Goal: Book appointment/travel/reservation

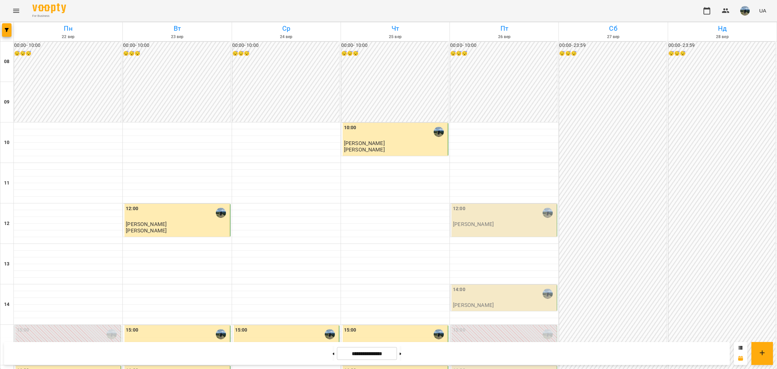
scroll to position [202, 0]
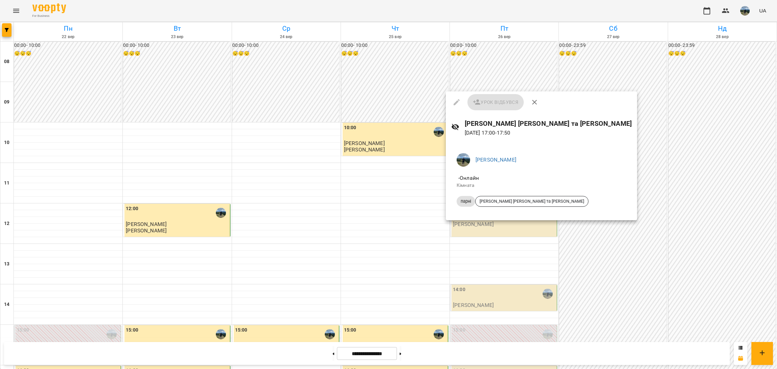
click at [454, 294] on div at bounding box center [388, 184] width 777 height 369
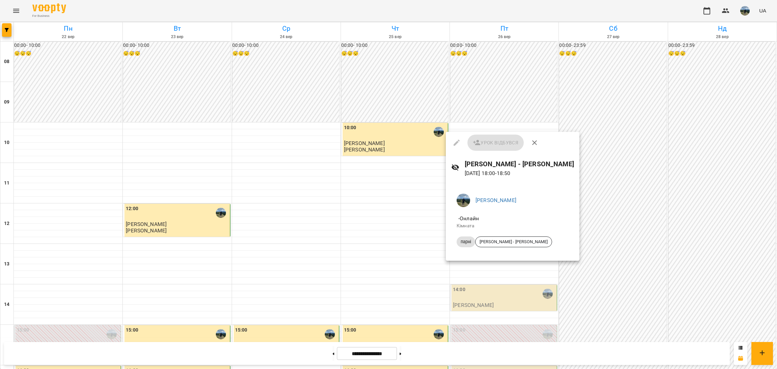
click at [489, 265] on div at bounding box center [388, 184] width 777 height 369
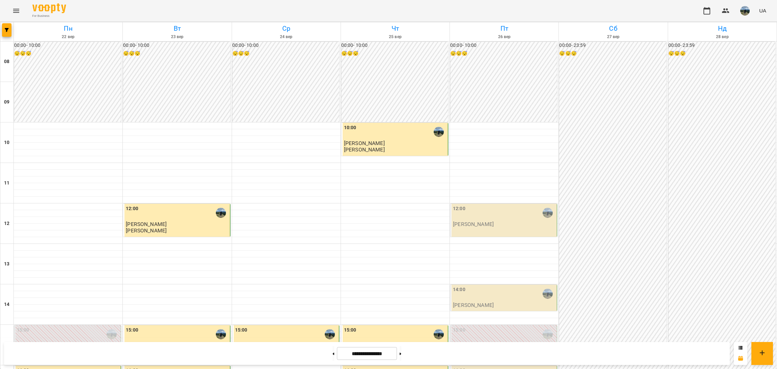
click at [520, 367] on div "16:00" at bounding box center [504, 375] width 103 height 16
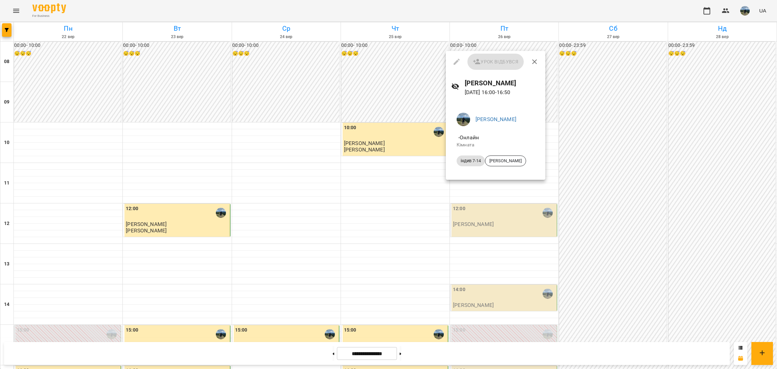
click at [503, 190] on div at bounding box center [388, 184] width 777 height 369
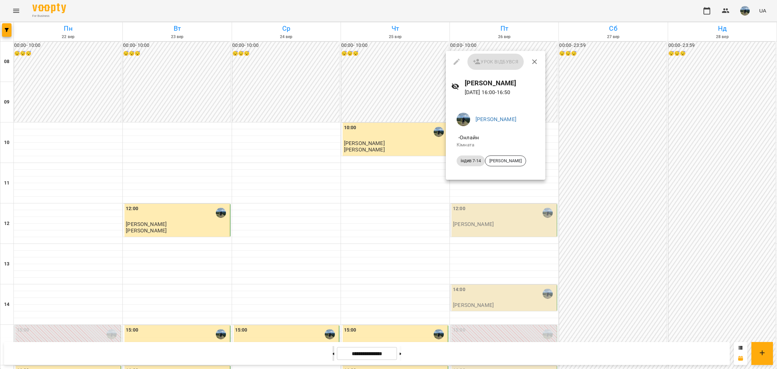
click at [327, 351] on div at bounding box center [388, 184] width 777 height 369
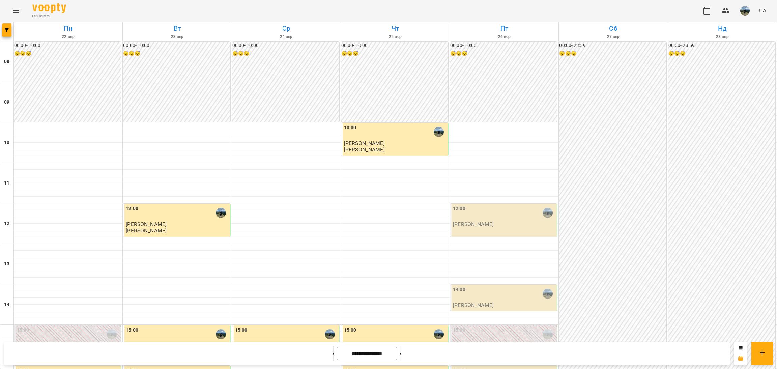
click at [332, 351] on button at bounding box center [333, 353] width 2 height 15
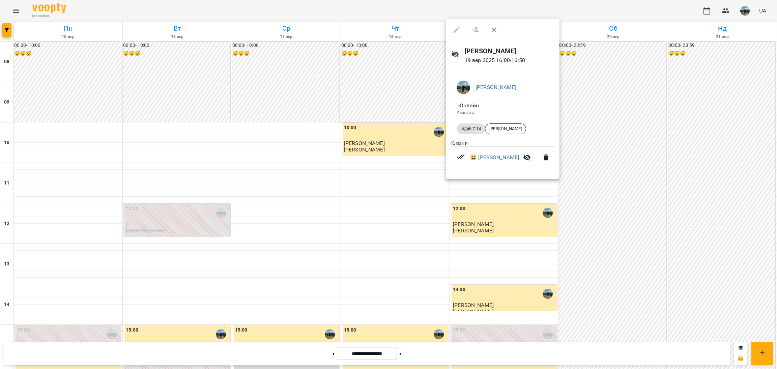
drag, startPoint x: 470, startPoint y: 206, endPoint x: 464, endPoint y: 213, distance: 9.5
click at [470, 206] on div at bounding box center [388, 184] width 777 height 369
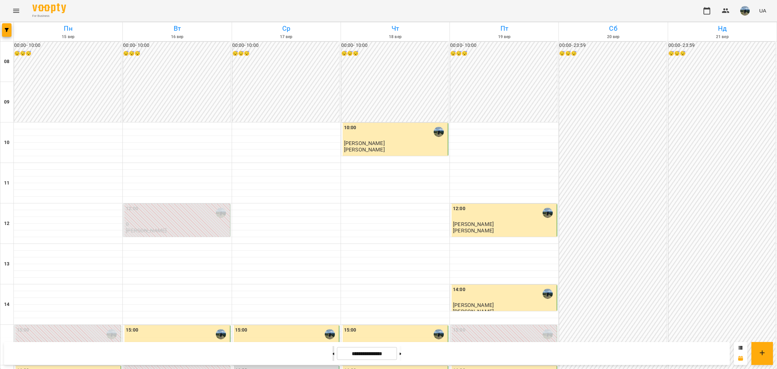
click at [332, 356] on button at bounding box center [333, 353] width 2 height 15
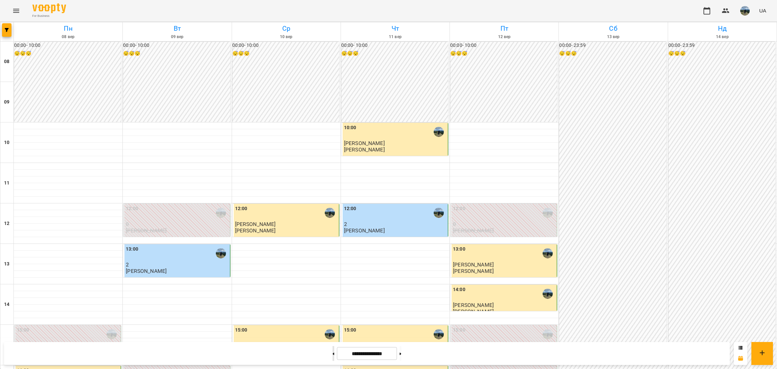
click at [332, 356] on button at bounding box center [333, 353] width 2 height 15
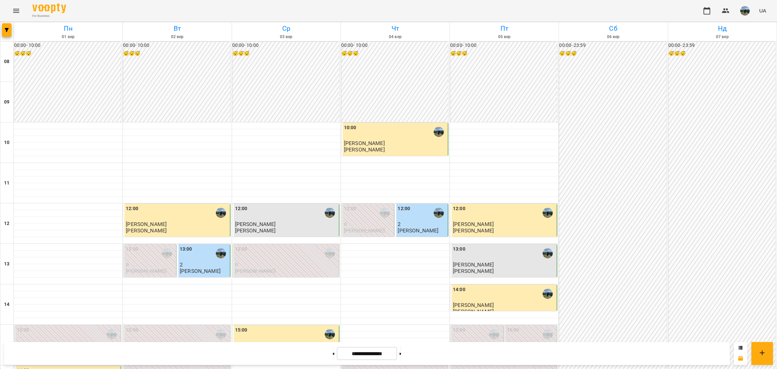
click at [178, 367] on div "16:00" at bounding box center [177, 375] width 103 height 16
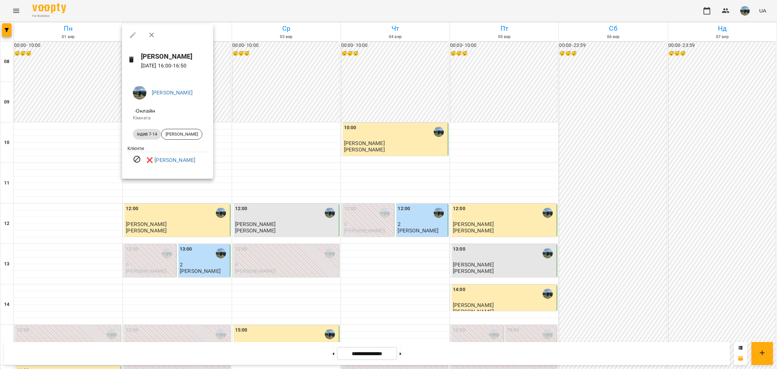
click at [387, 228] on div at bounding box center [388, 184] width 777 height 369
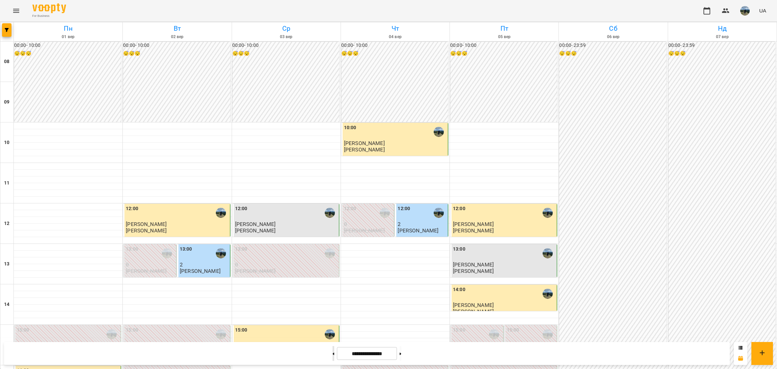
click at [332, 356] on button at bounding box center [333, 353] width 2 height 15
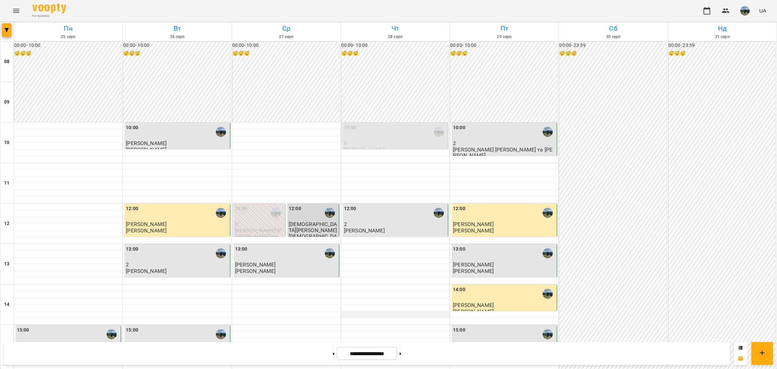
scroll to position [51, 0]
click at [401, 350] on button at bounding box center [401, 353] width 2 height 15
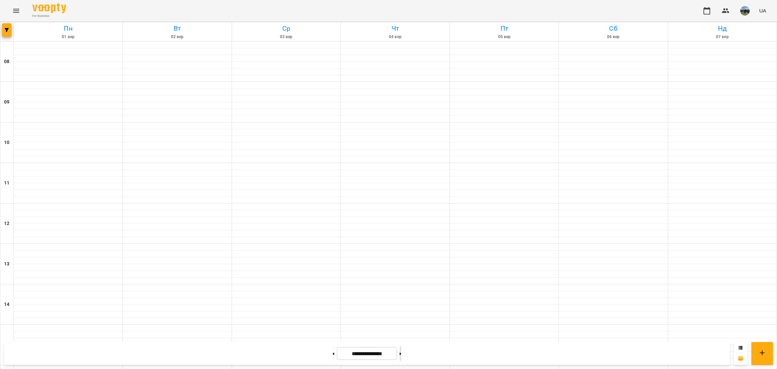
click at [401, 350] on button at bounding box center [401, 353] width 2 height 15
type input "**********"
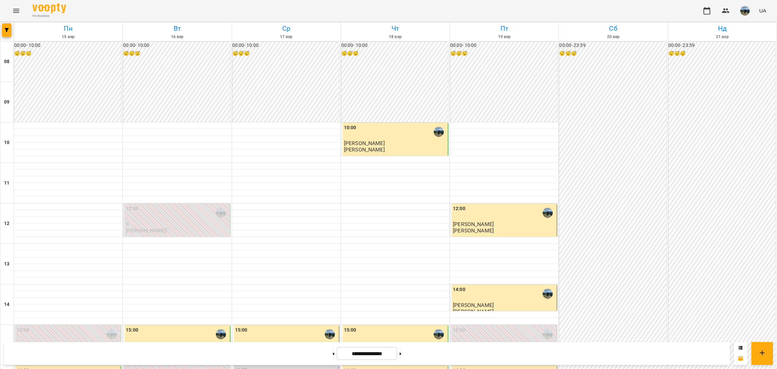
scroll to position [101, 0]
click at [501, 343] on p "0" at bounding box center [504, 346] width 103 height 6
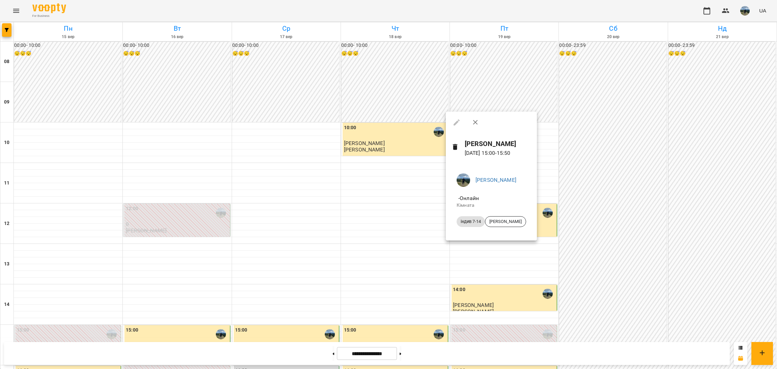
click at [454, 295] on div at bounding box center [388, 184] width 777 height 369
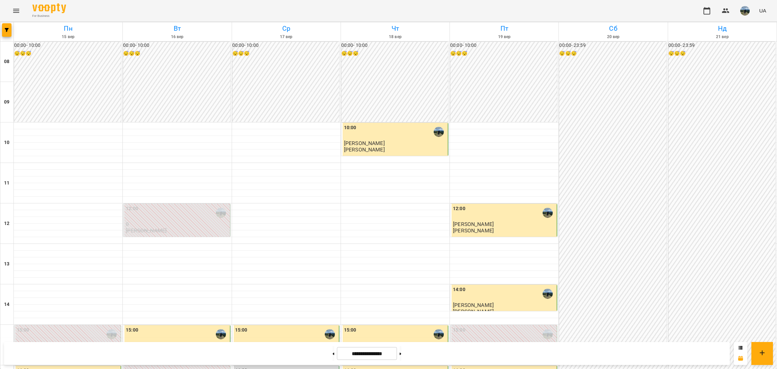
click at [471, 367] on div "16:00" at bounding box center [504, 375] width 103 height 16
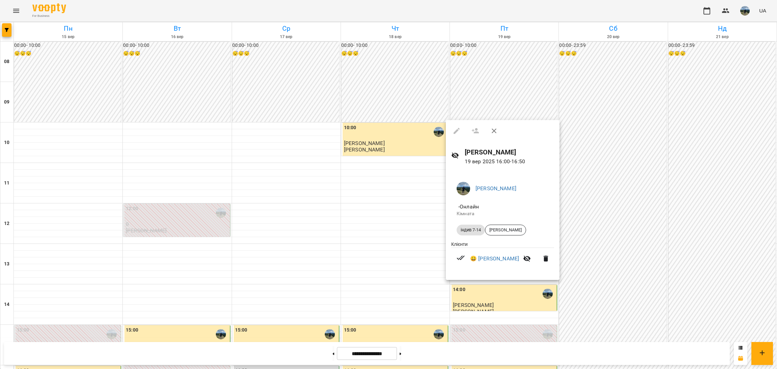
click at [493, 306] on div at bounding box center [388, 184] width 777 height 369
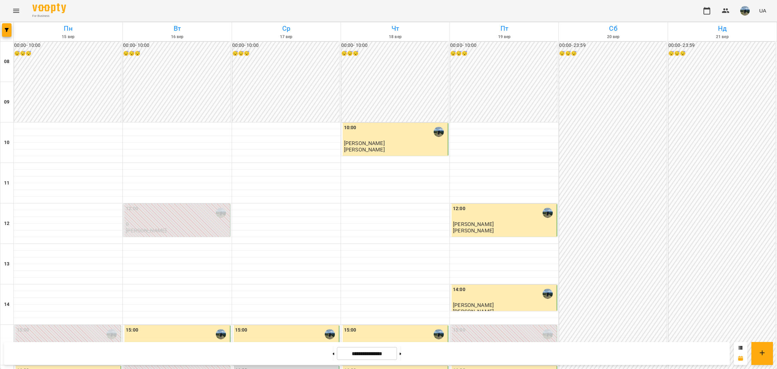
click at [498, 326] on div "15:00 0 [PERSON_NAME]" at bounding box center [504, 340] width 103 height 29
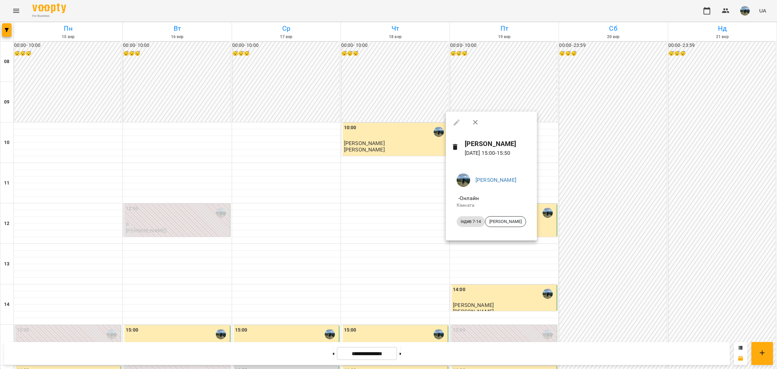
click at [462, 247] on div at bounding box center [388, 184] width 777 height 369
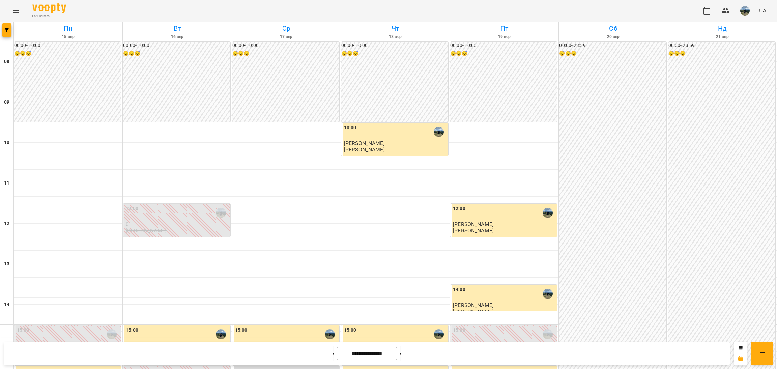
click at [458, 367] on div "16:00" at bounding box center [459, 375] width 12 height 16
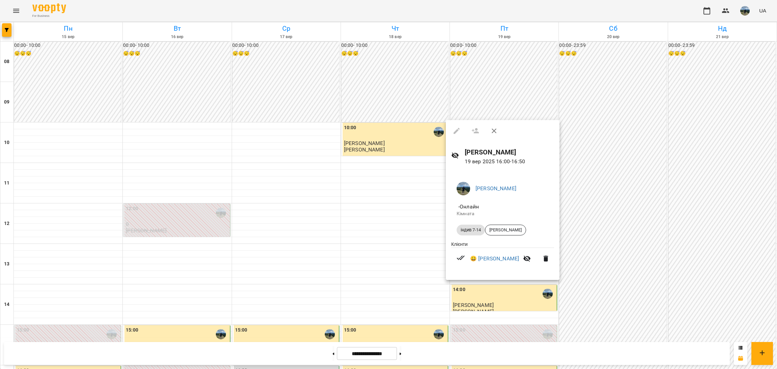
drag, startPoint x: 361, startPoint y: 292, endPoint x: 356, endPoint y: 300, distance: 9.0
click at [360, 292] on div at bounding box center [388, 184] width 777 height 369
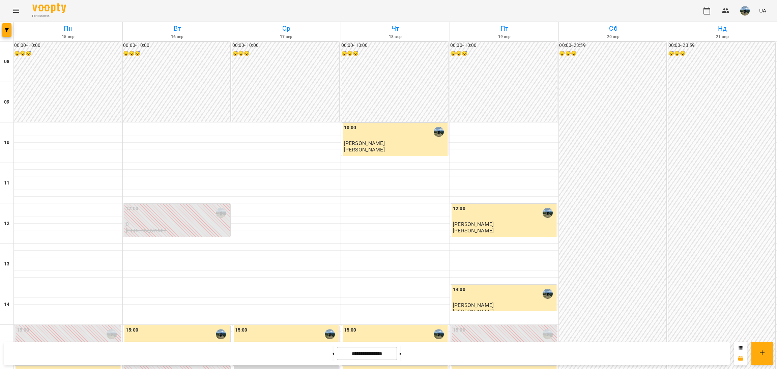
scroll to position [151, 0]
